Goal: Communication & Community: Ask a question

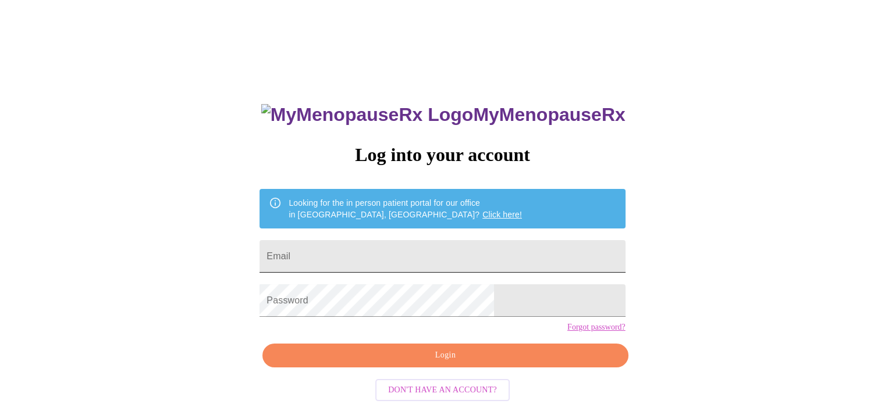
click at [401, 251] on input "Email" at bounding box center [441, 256] width 365 height 33
type input "[EMAIL_ADDRESS][DOMAIN_NAME]"
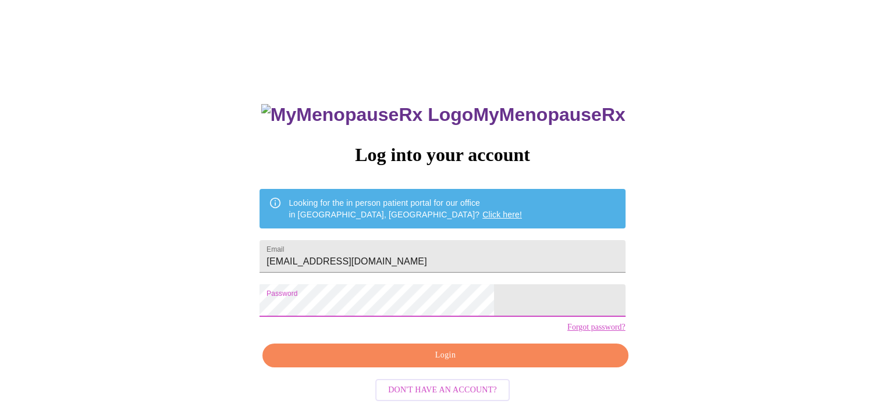
click at [405, 363] on span "Login" at bounding box center [445, 355] width 338 height 15
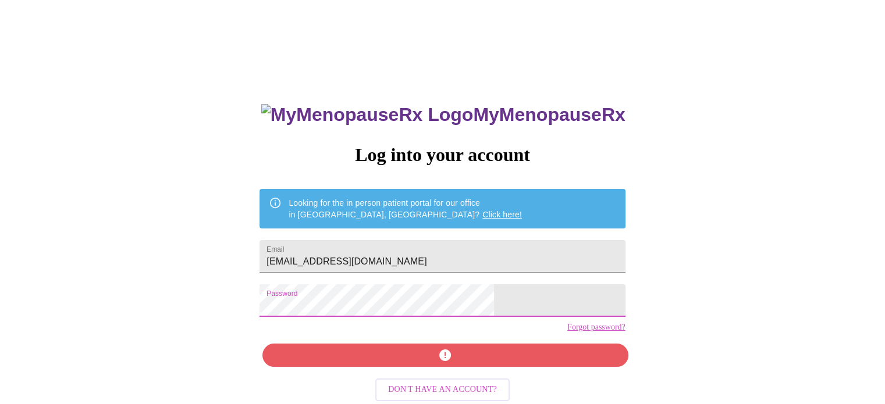
click at [414, 379] on div "MyMenopauseRx Log into your account Looking for the in person patient portal fo…" at bounding box center [442, 287] width 388 height 404
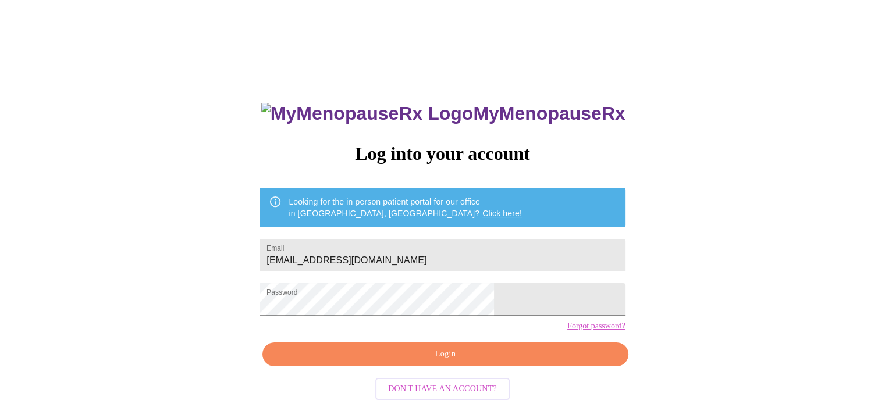
scroll to position [22, 0]
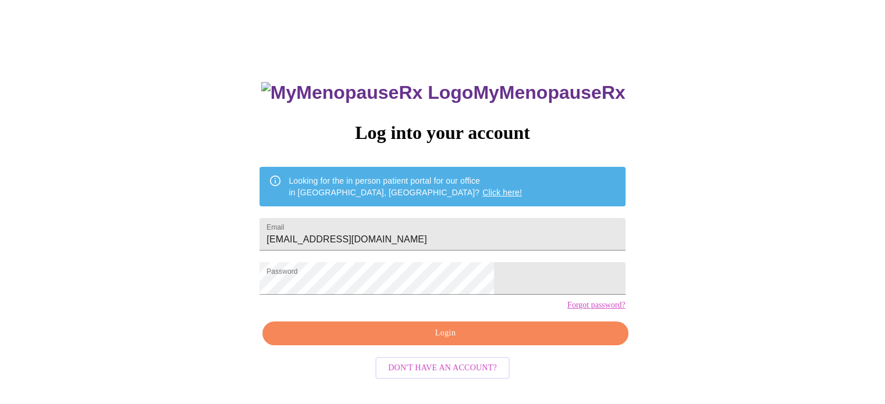
click at [397, 341] on span "Login" at bounding box center [445, 333] width 338 height 15
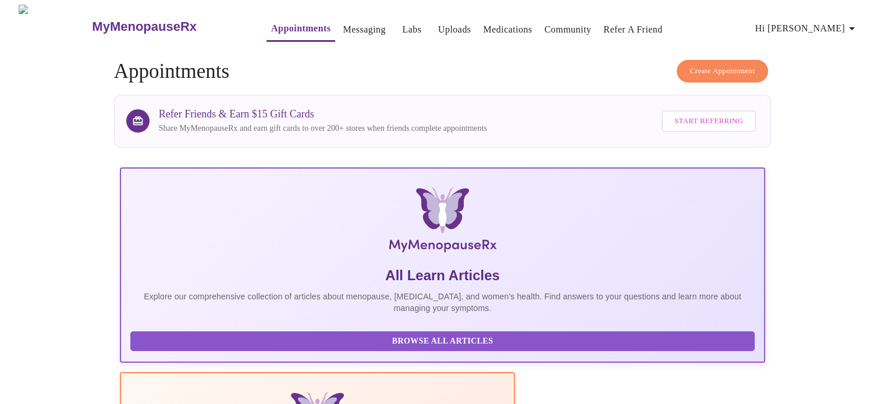
click at [343, 27] on link "Messaging" at bounding box center [364, 30] width 42 height 16
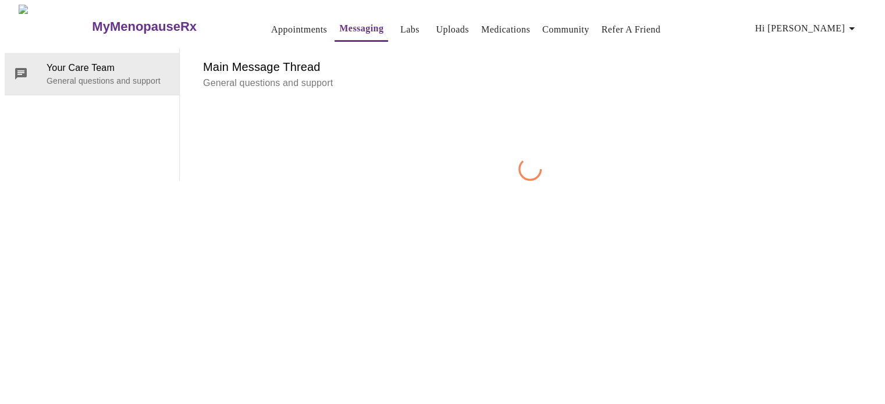
scroll to position [44, 0]
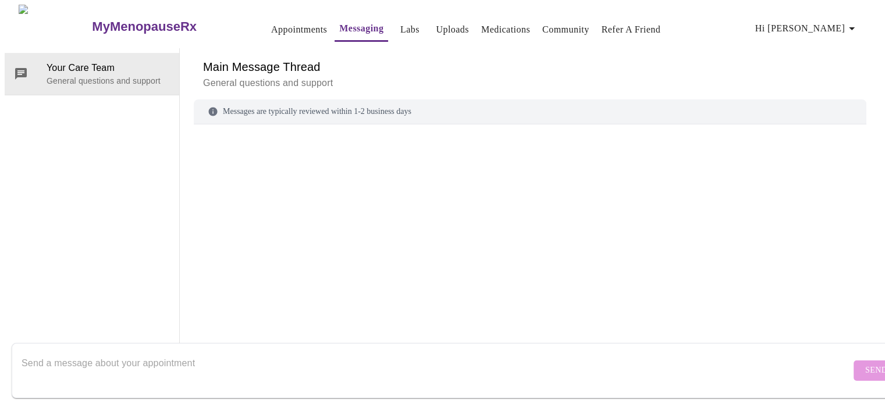
click at [195, 359] on textarea "Send a message about your appointment" at bounding box center [436, 370] width 829 height 37
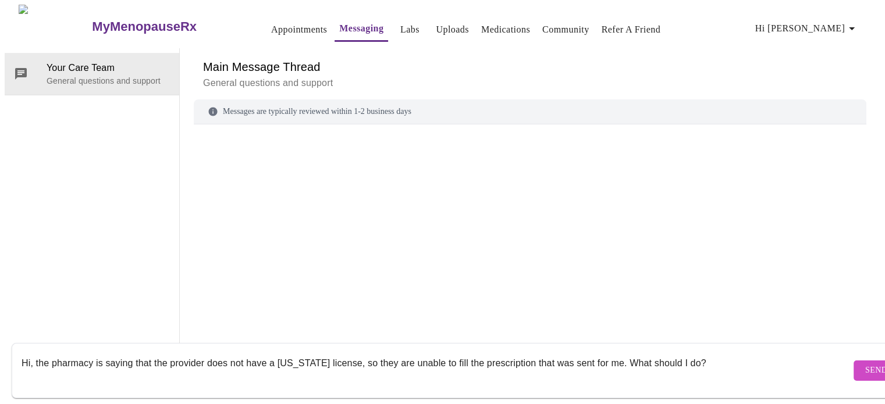
type textarea "Hi, the pharmacy is saying that the provider does not have a [US_STATE] license…"
click at [865, 363] on span "Send" at bounding box center [876, 370] width 22 height 15
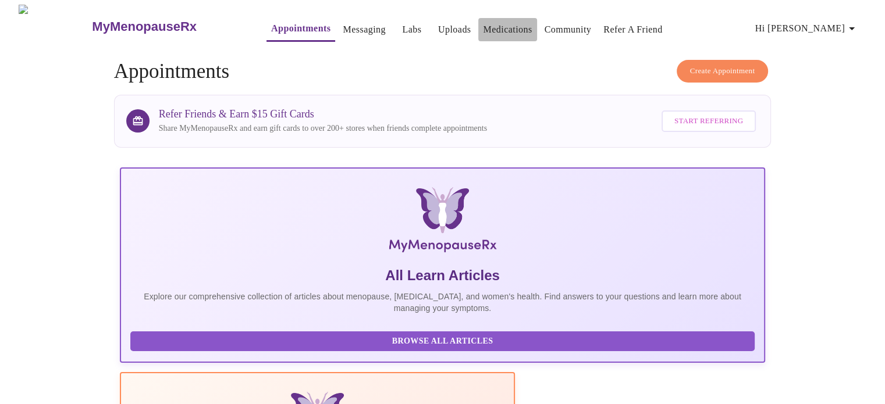
click at [483, 25] on link "Medications" at bounding box center [507, 30] width 49 height 16
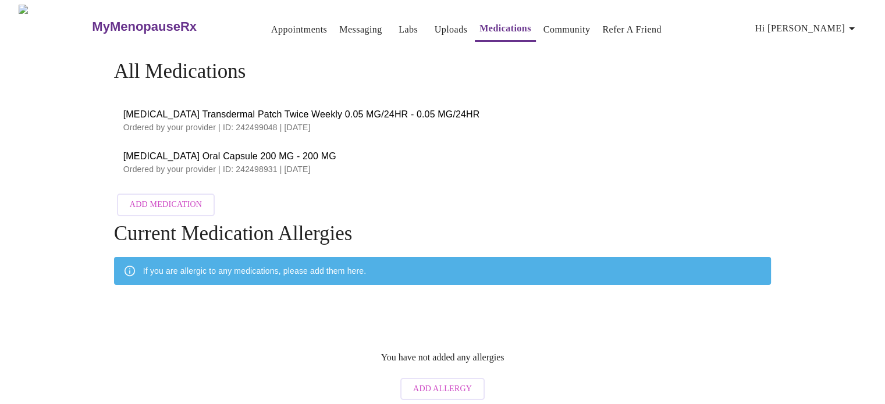
scroll to position [4, 0]
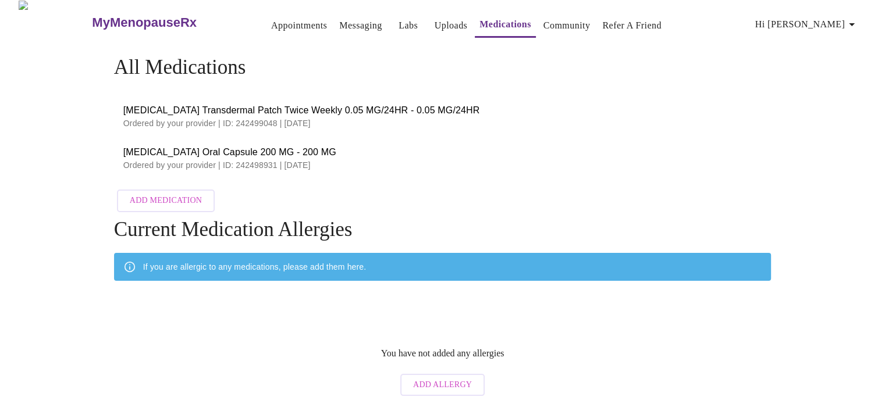
click at [339, 19] on link "Messaging" at bounding box center [360, 25] width 42 height 16
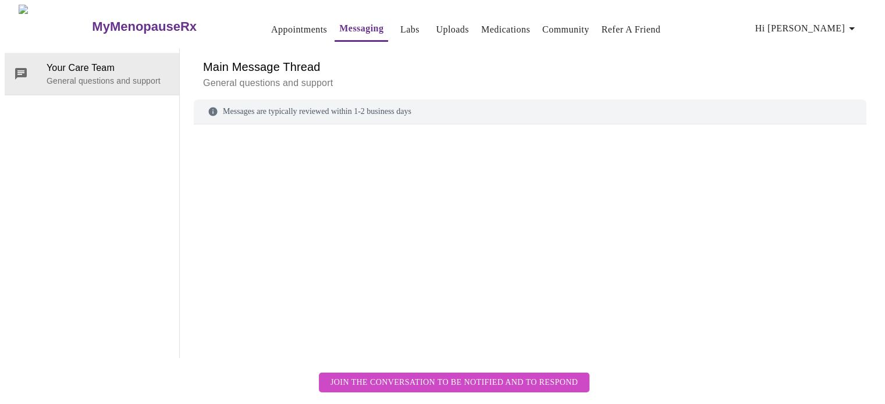
scroll to position [44, 0]
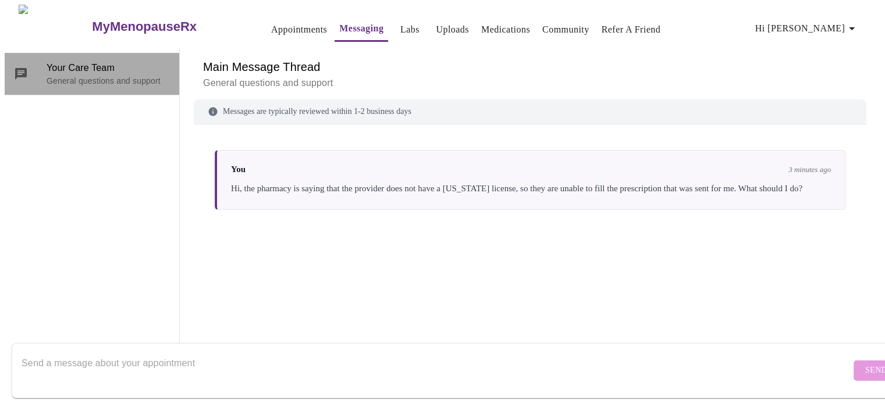
click at [95, 61] on span "Your Care Team" at bounding box center [108, 68] width 123 height 14
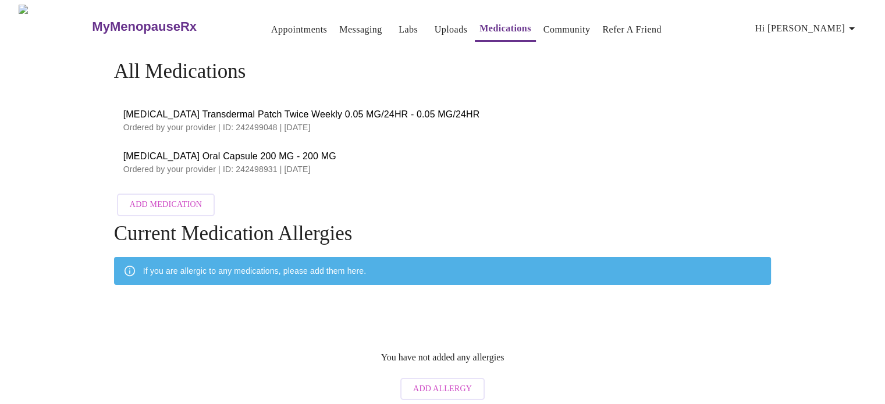
click at [271, 22] on link "Appointments" at bounding box center [299, 30] width 56 height 16
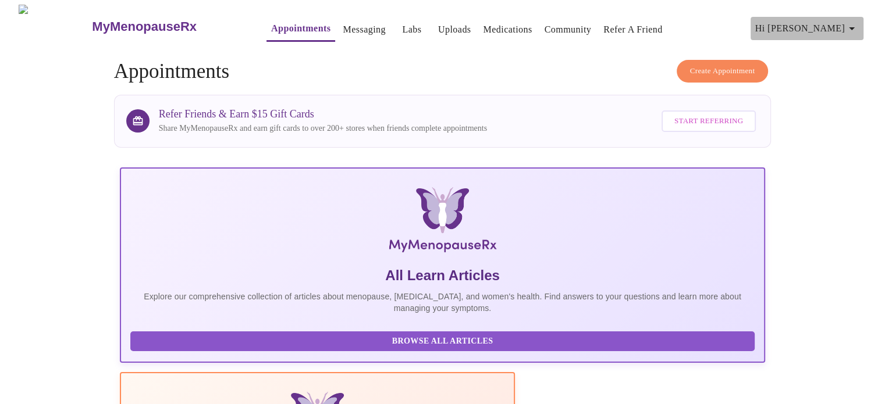
click at [851, 20] on span "Hi [PERSON_NAME]" at bounding box center [807, 28] width 104 height 16
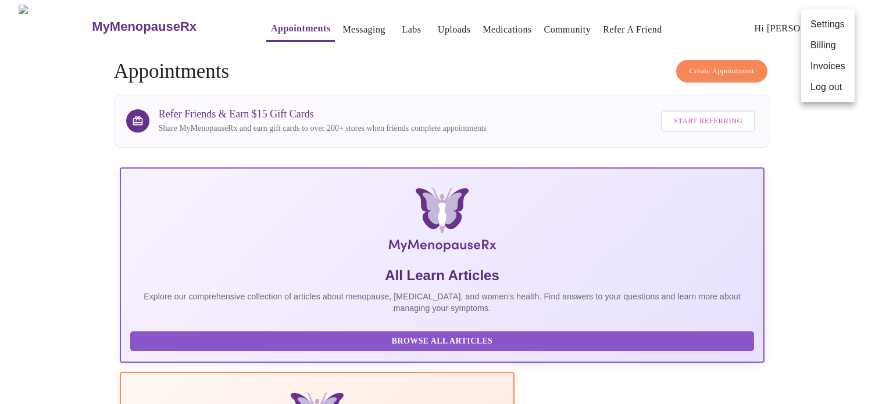
click at [827, 69] on li "Invoices" at bounding box center [828, 66] width 54 height 21
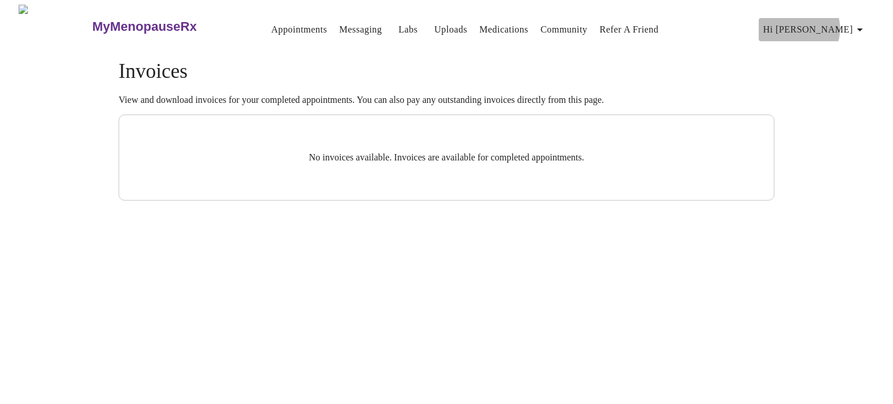
click at [835, 24] on span "Hi [PERSON_NAME]" at bounding box center [816, 30] width 104 height 16
click at [823, 49] on li "Billing" at bounding box center [837, 45] width 54 height 21
